Goal: Information Seeking & Learning: Learn about a topic

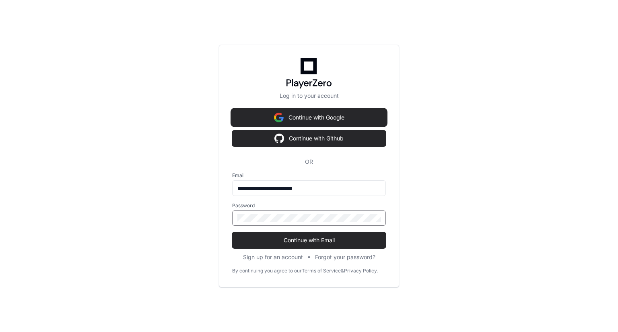
click at [312, 118] on button "Continue with Google" at bounding box center [309, 117] width 154 height 16
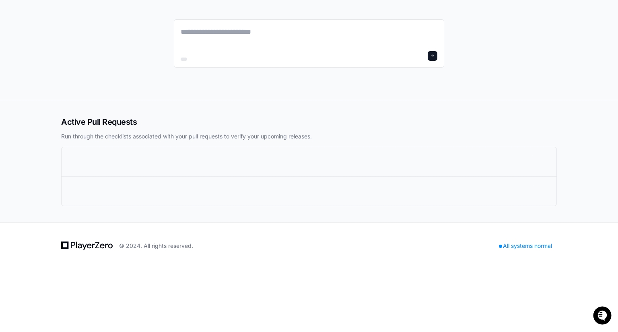
click at [289, 130] on div "Active Pull Requests Run through the checklists associated with your pull reque…" at bounding box center [309, 128] width 496 height 24
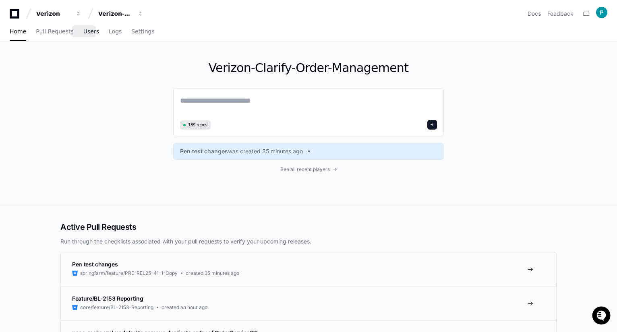
click at [83, 33] on span "Users" at bounding box center [91, 31] width 16 height 5
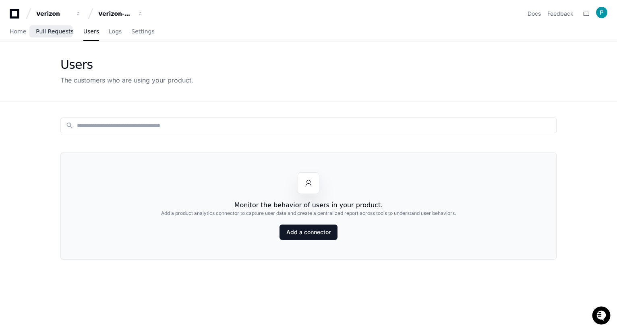
click at [41, 33] on span "Pull Requests" at bounding box center [54, 31] width 37 height 5
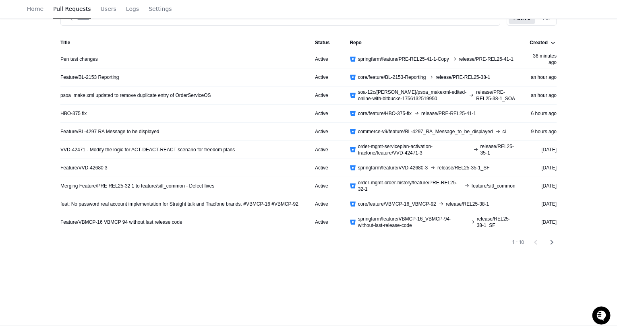
scroll to position [27, 0]
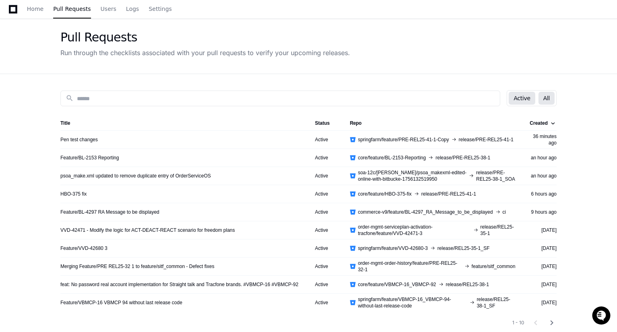
click at [543, 95] on button "All" at bounding box center [546, 98] width 16 height 13
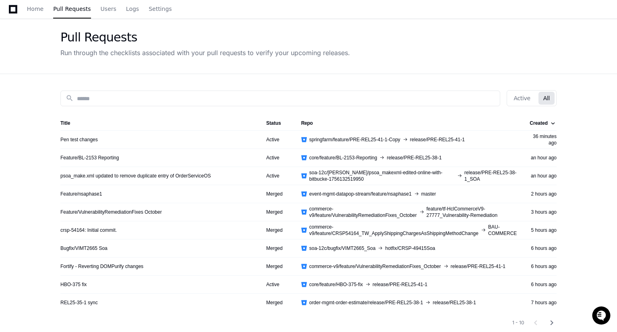
scroll to position [148, 0]
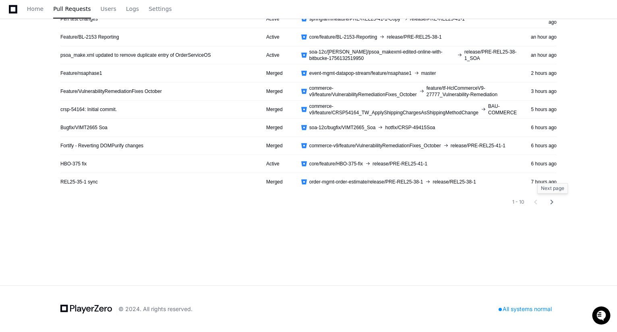
click at [552, 200] on mat-icon "chevron_right" at bounding box center [552, 202] width 10 height 10
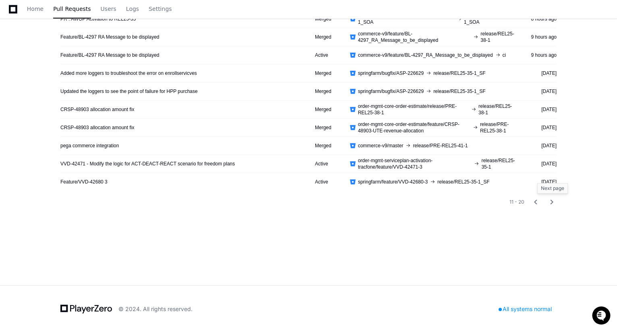
click at [552, 200] on mat-icon "chevron_right" at bounding box center [552, 202] width 10 height 10
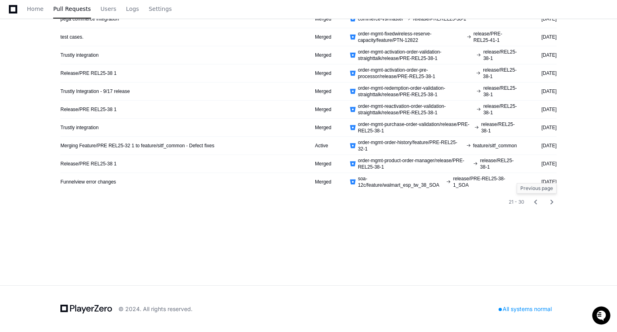
click at [536, 202] on mat-icon "chevron_left" at bounding box center [535, 202] width 10 height 10
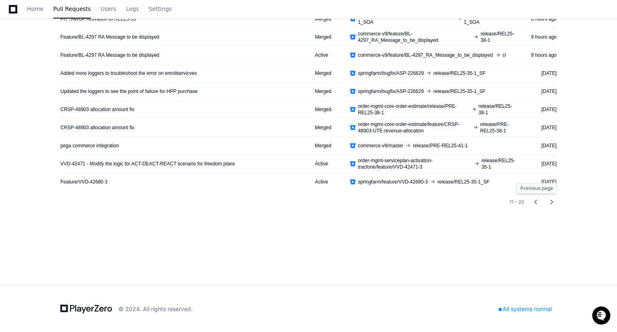
click at [536, 202] on mat-icon "chevron_left" at bounding box center [535, 202] width 10 height 10
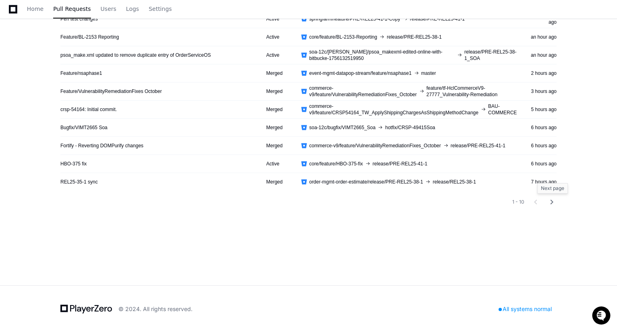
click at [553, 201] on mat-icon "chevron_right" at bounding box center [552, 202] width 10 height 10
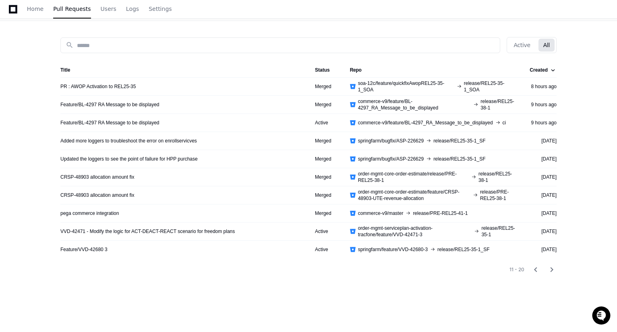
scroll to position [27, 0]
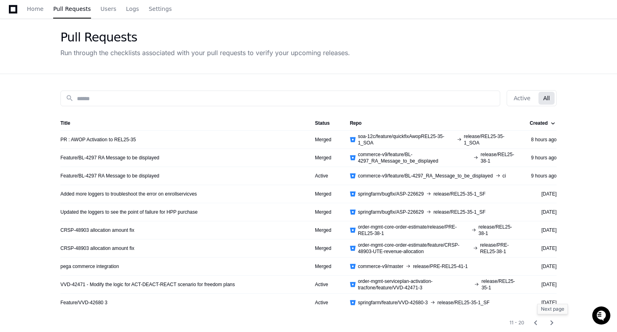
click at [551, 321] on mat-icon "chevron_right" at bounding box center [552, 323] width 10 height 10
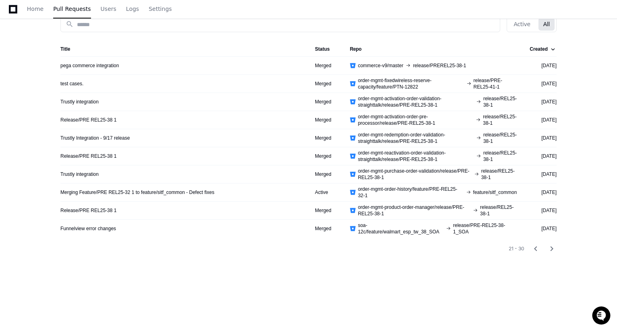
scroll to position [108, 0]
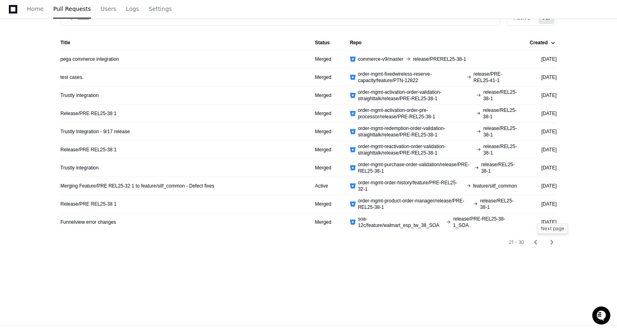
click at [552, 239] on mat-icon "chevron_right" at bounding box center [552, 242] width 10 height 10
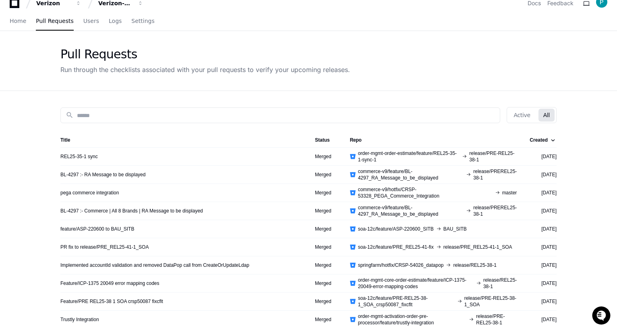
scroll to position [0, 0]
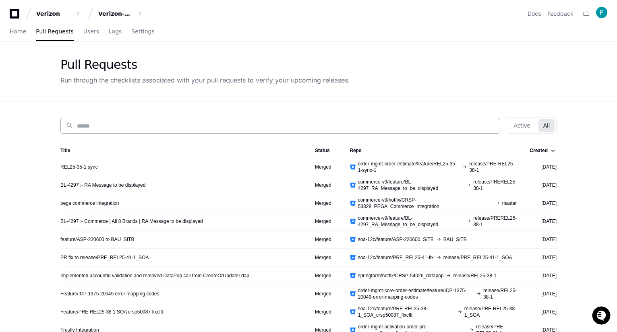
click at [105, 125] on input at bounding box center [286, 126] width 418 height 8
click at [514, 126] on button "Active" at bounding box center [521, 125] width 26 height 13
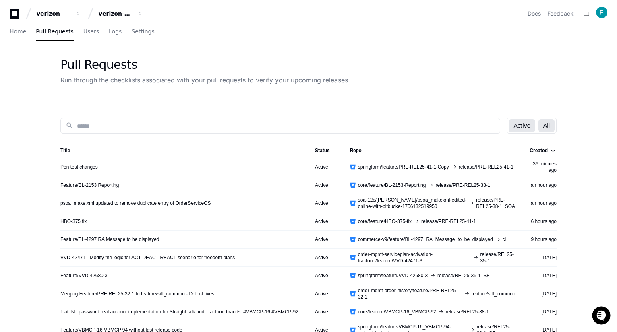
click at [547, 124] on button "All" at bounding box center [546, 125] width 16 height 13
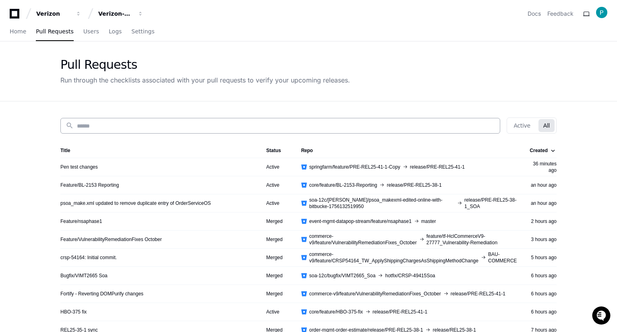
click at [153, 126] on input at bounding box center [286, 126] width 418 height 8
paste input "**********"
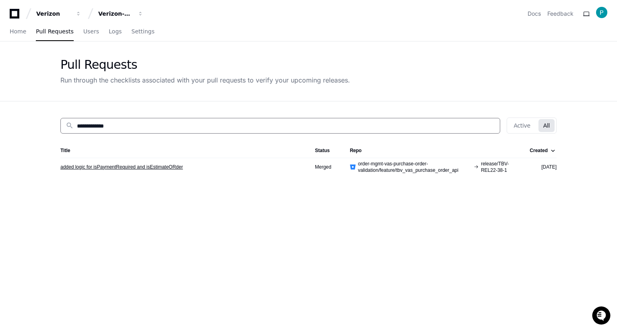
type input "**********"
click at [130, 167] on link "added logic for isPaymentRequired and isEstimateORder" at bounding box center [121, 167] width 122 height 6
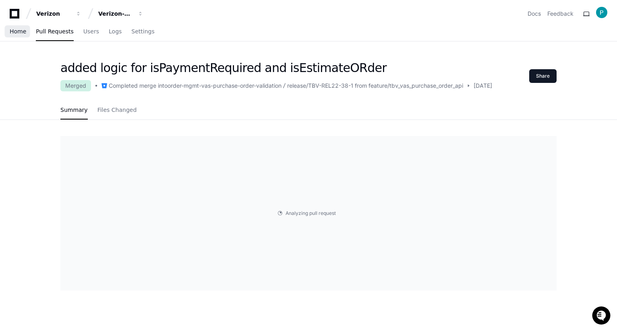
click at [17, 33] on span "Home" at bounding box center [18, 31] width 17 height 5
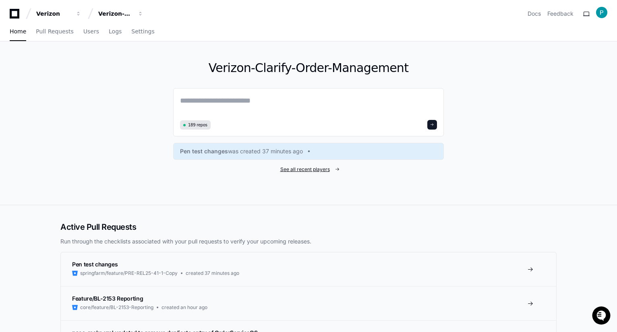
click at [309, 169] on span "See all recent players" at bounding box center [305, 169] width 50 height 6
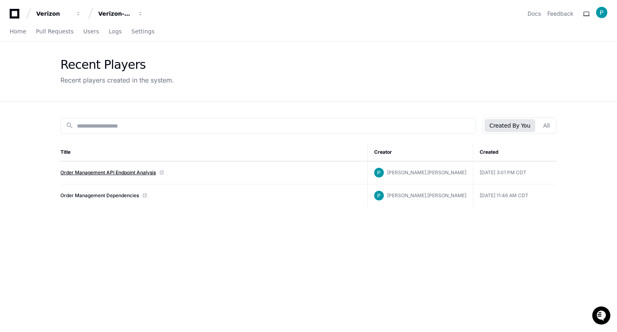
click at [100, 173] on link "Order Management API Endpoint Analysis" at bounding box center [107, 172] width 95 height 6
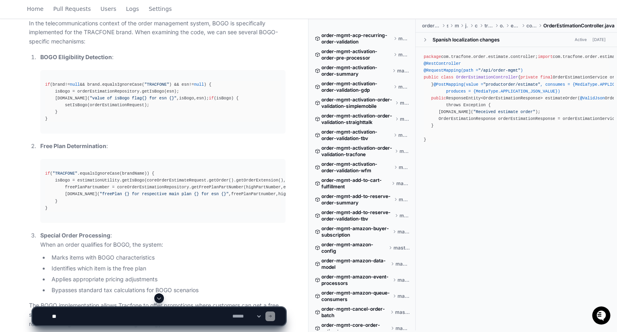
scroll to position [2039, 0]
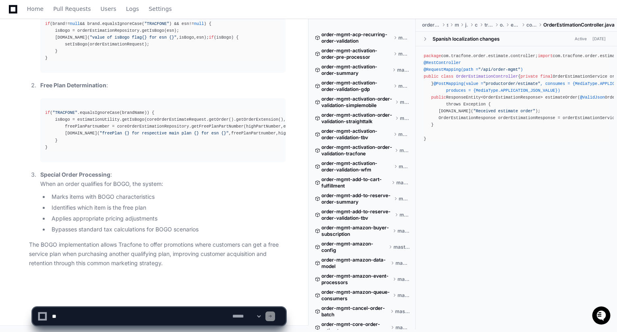
click at [165, 319] on textarea at bounding box center [140, 316] width 180 height 18
click at [131, 313] on textarea at bounding box center [140, 316] width 180 height 18
click at [120, 307] on textarea at bounding box center [140, 316] width 180 height 18
click at [53, 316] on textarea at bounding box center [140, 316] width 180 height 18
drag, startPoint x: 55, startPoint y: 314, endPoint x: 48, endPoint y: 315, distance: 6.9
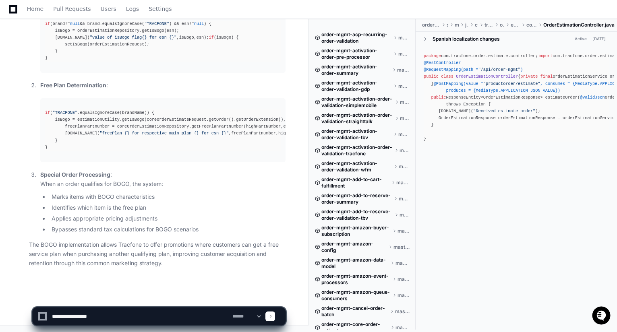
click at [48, 315] on div "**********" at bounding box center [158, 316] width 243 height 18
click at [132, 316] on textarea at bounding box center [140, 316] width 180 height 18
paste textarea "**********"
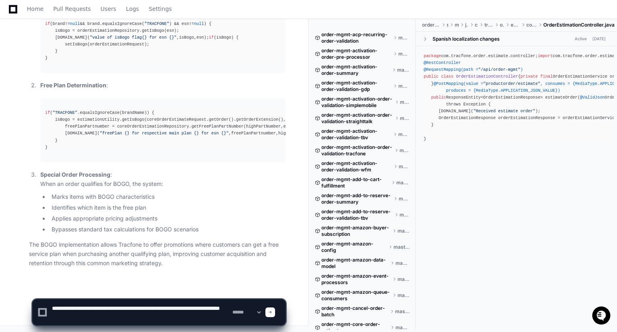
type textarea "**********"
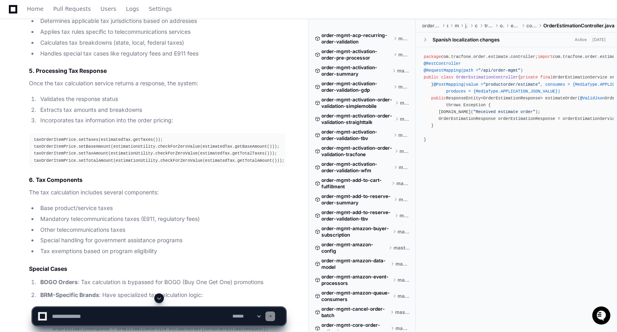
scroll to position [3402, 0]
